Goal: Task Accomplishment & Management: Use online tool/utility

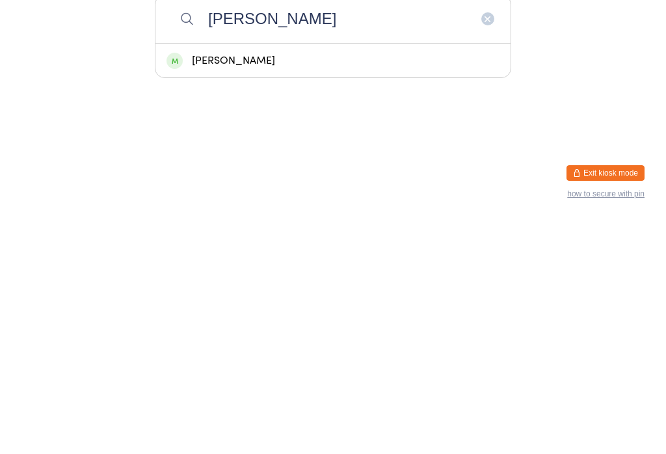
type input "[PERSON_NAME]"
click at [405, 286] on div "[PERSON_NAME]" at bounding box center [332, 295] width 333 height 18
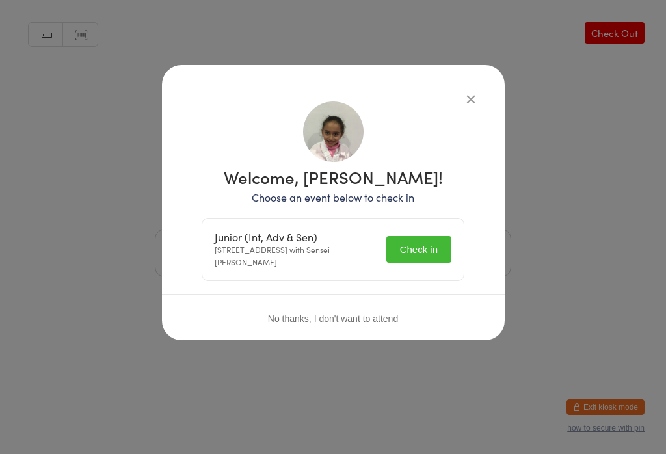
click at [415, 250] on button "Check in" at bounding box center [418, 249] width 65 height 27
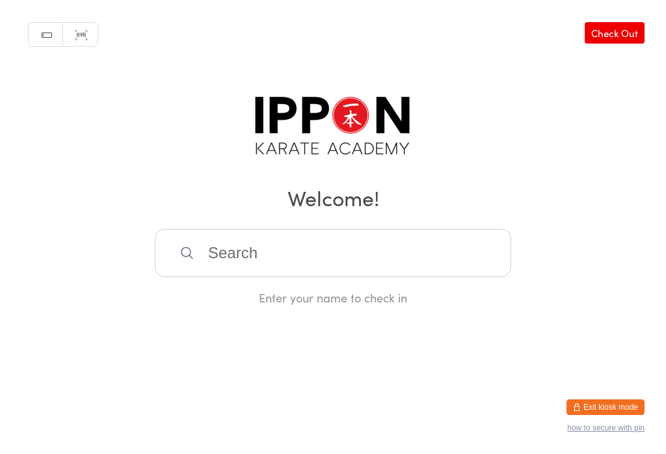
click at [396, 248] on input "search" at bounding box center [333, 253] width 356 height 48
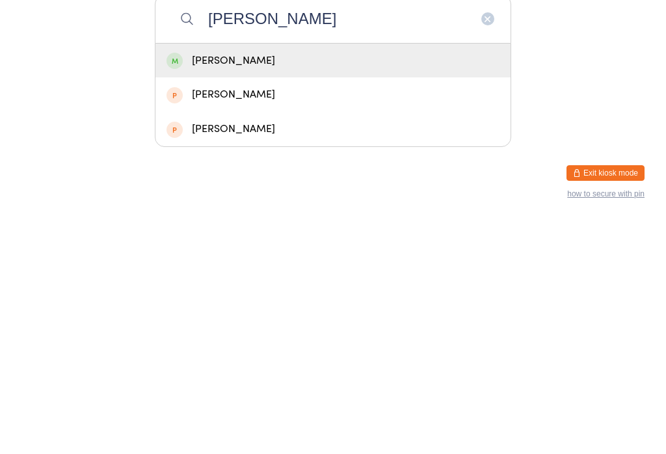
type input "[PERSON_NAME]"
click at [328, 286] on div "[PERSON_NAME]" at bounding box center [332, 295] width 333 height 18
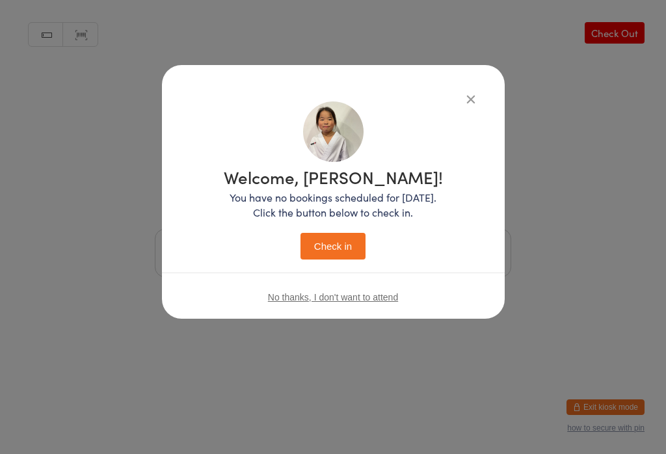
click at [344, 241] on button "Check in" at bounding box center [332, 246] width 65 height 27
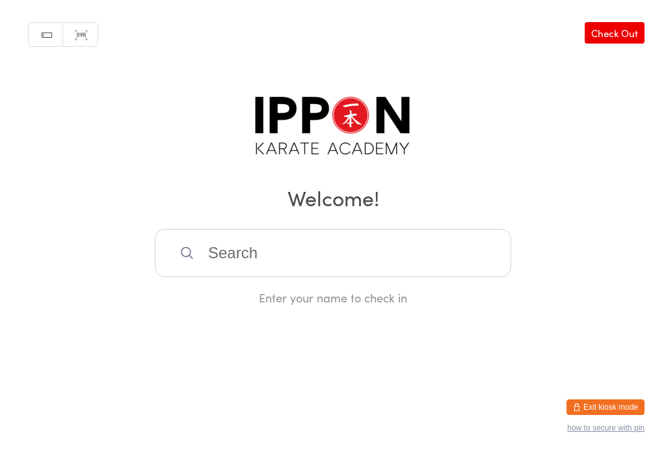
click at [281, 271] on input "search" at bounding box center [333, 253] width 356 height 48
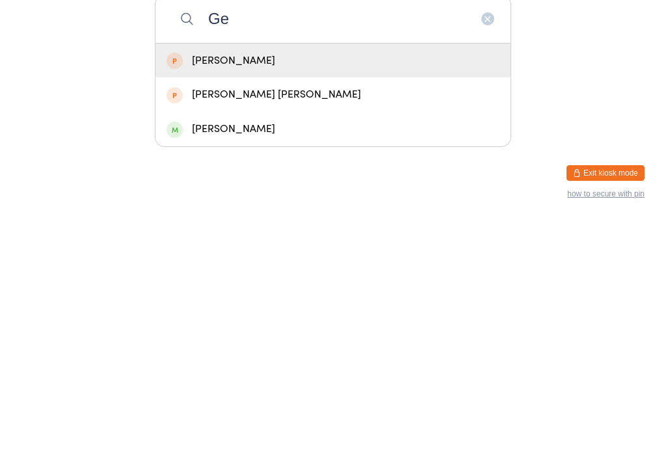
type input "G"
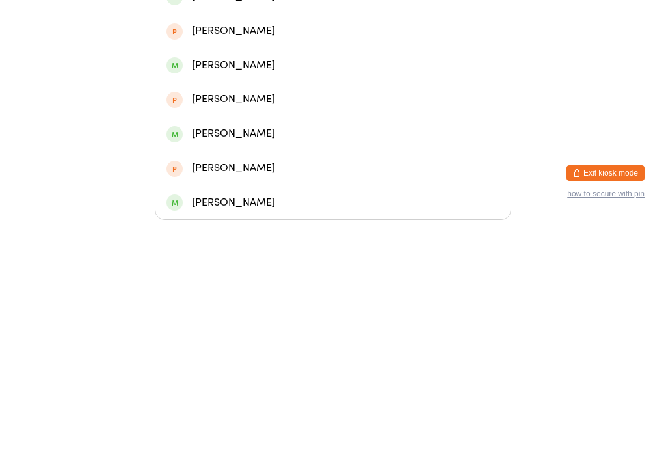
type input "Brayden"
click at [109, 125] on html "You have now entered Kiosk Mode. Members will be able to check themselves in us…" at bounding box center [333, 94] width 666 height 454
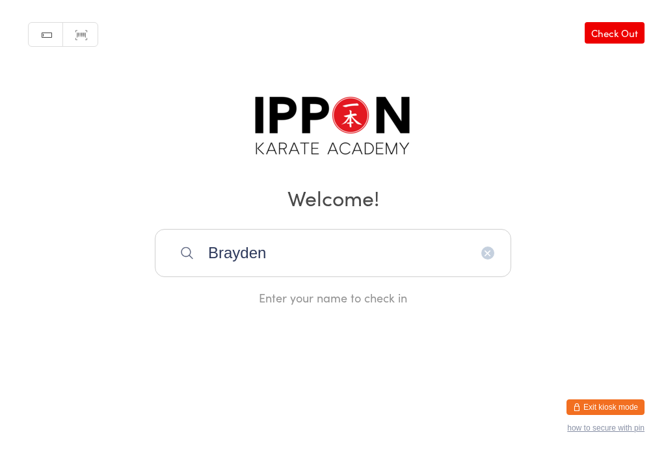
click at [252, 255] on input "Brayden" at bounding box center [333, 253] width 356 height 48
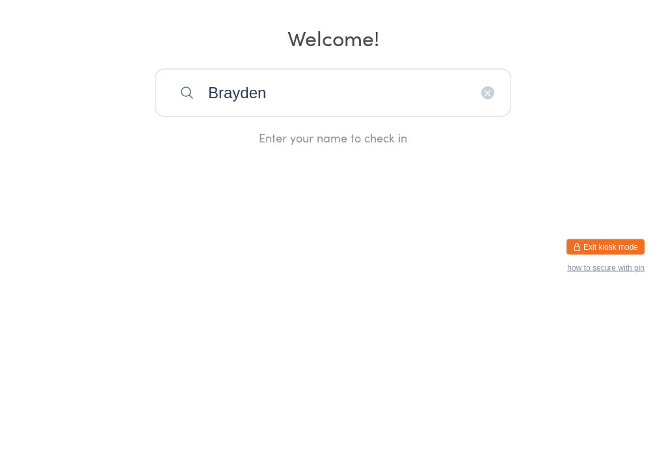
click at [482, 248] on icon "button" at bounding box center [487, 253] width 10 height 10
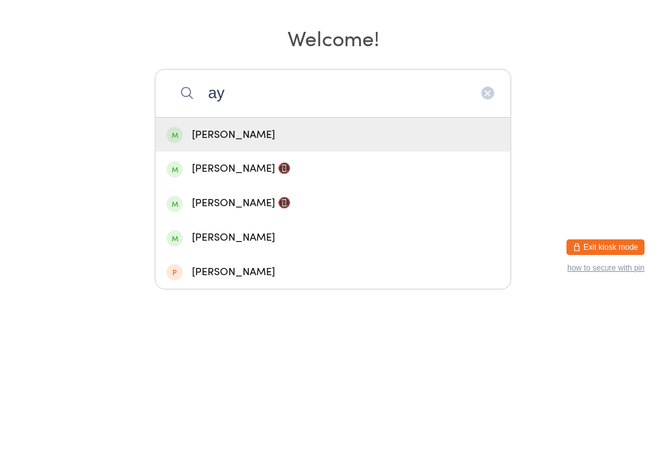
scroll to position [6, 0]
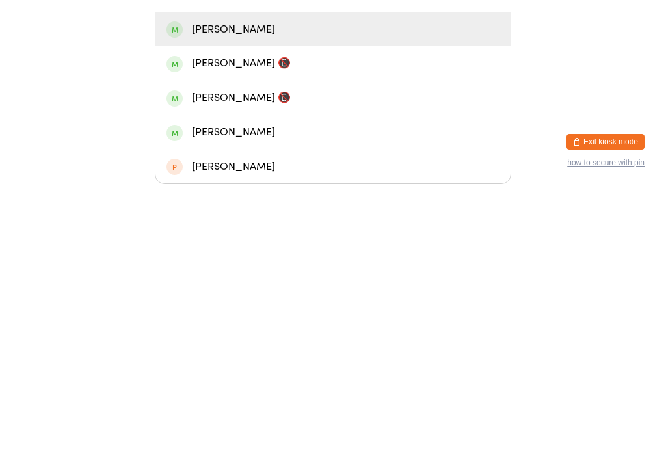
type input "ay"
click at [211, 389] on div "[PERSON_NAME]" at bounding box center [332, 398] width 333 height 18
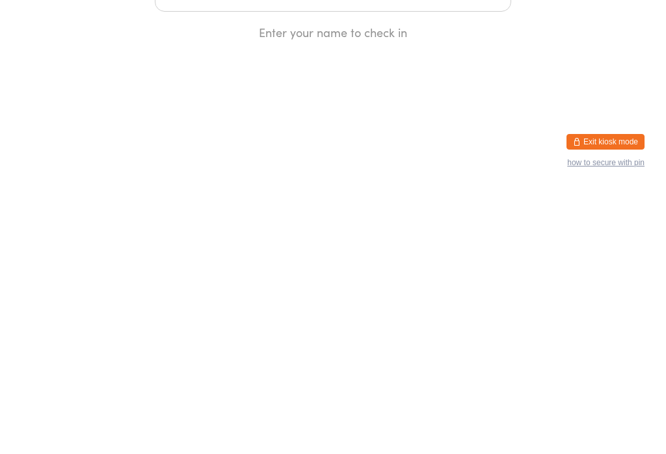
scroll to position [0, 0]
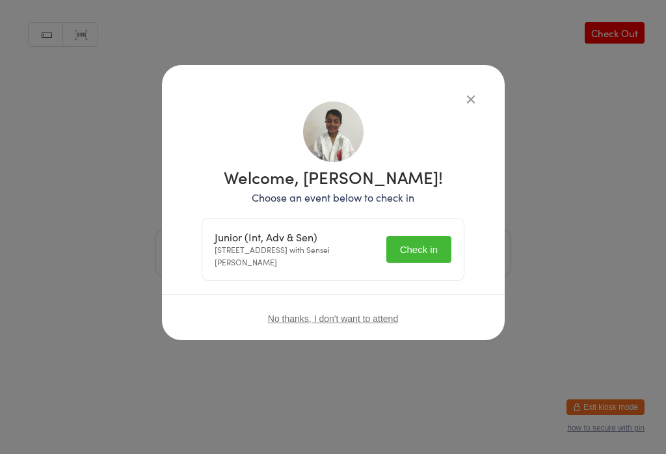
click at [465, 92] on icon "button" at bounding box center [470, 99] width 14 height 14
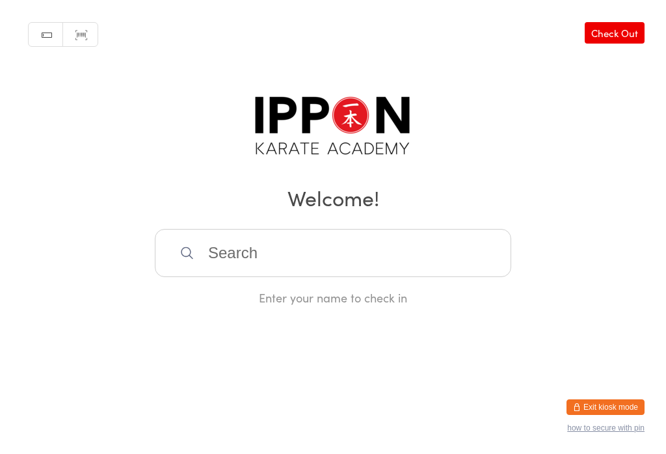
click at [590, 413] on button "Exit kiosk mode" at bounding box center [605, 407] width 78 height 16
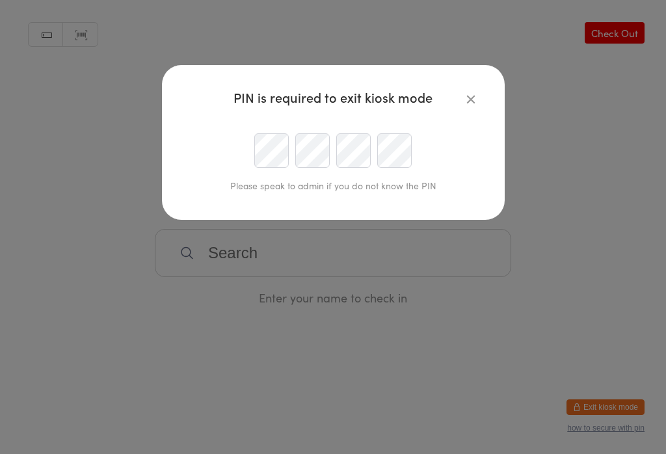
click at [350, 318] on div "PIN is required to exit kiosk mode Please speak to admin if you do not know the…" at bounding box center [333, 227] width 666 height 454
